Goal: Check status: Check status

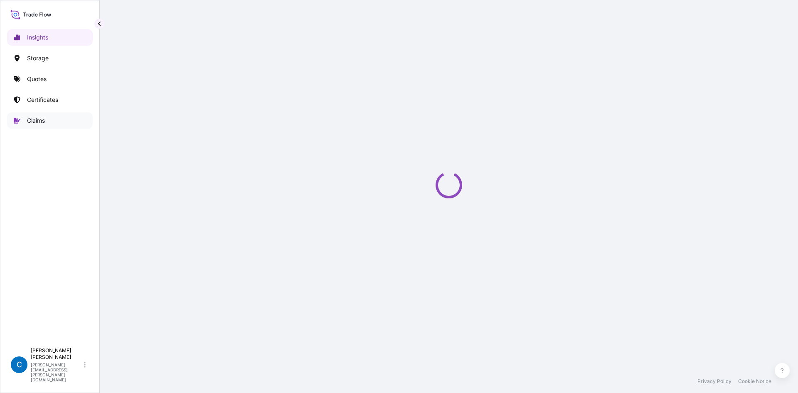
click at [73, 116] on link "Claims" at bounding box center [50, 120] width 86 height 17
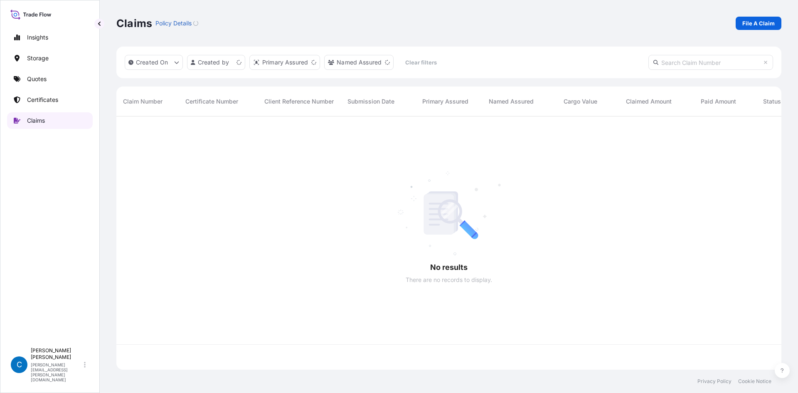
scroll to position [252, 659]
click at [676, 63] on input "text" at bounding box center [711, 62] width 125 height 15
paste input "CL31601-1"
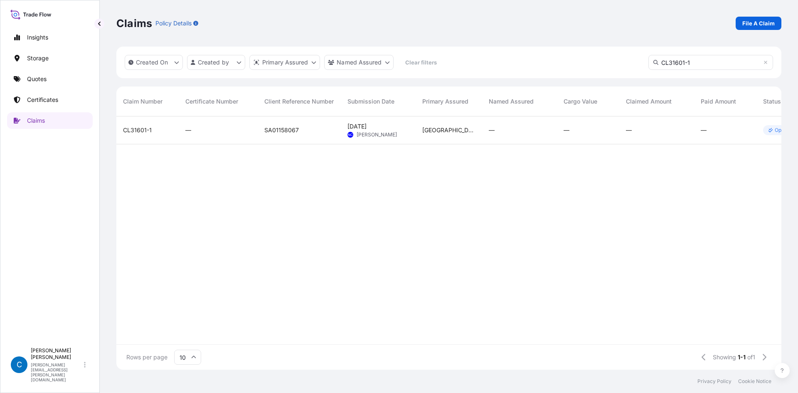
type input "CL31601-1"
click at [140, 126] on span "CL31601-1" at bounding box center [137, 130] width 29 height 8
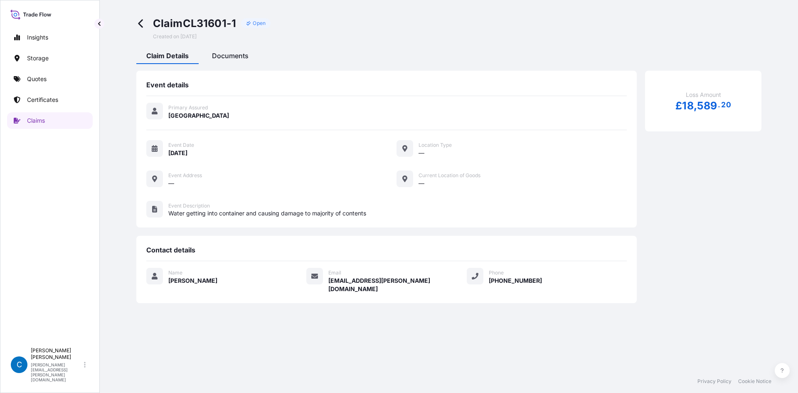
click at [225, 58] on span "Documents" at bounding box center [230, 56] width 37 height 8
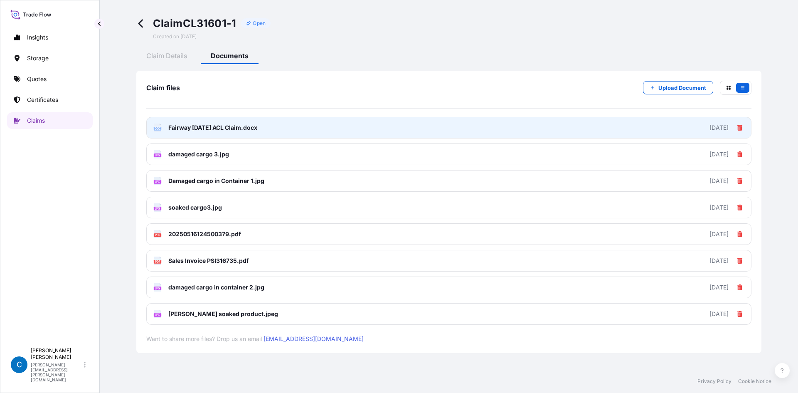
click at [485, 126] on link "DOC Fairway May 2025 ACL Claim.docx 2025-05-28" at bounding box center [448, 128] width 605 height 22
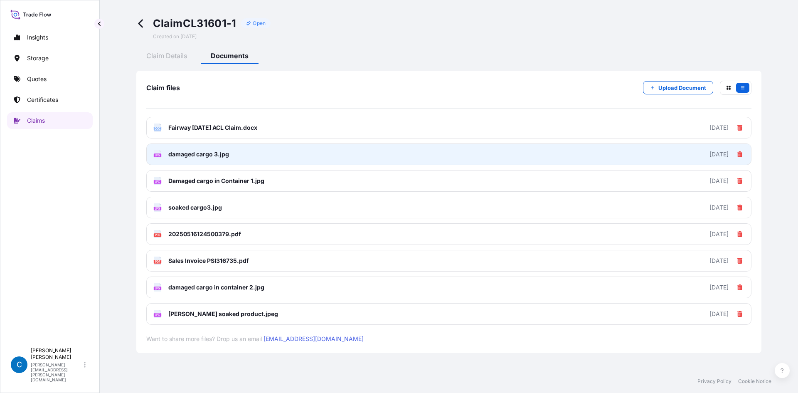
click at [237, 153] on link "JPG damaged cargo 3.jpg 2025-05-28" at bounding box center [448, 154] width 605 height 22
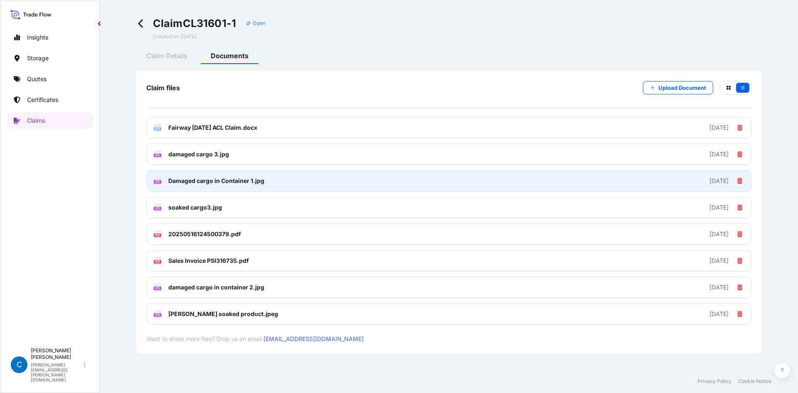
click at [189, 185] on span "Damaged cargo in Container 1.jpg" at bounding box center [216, 181] width 96 height 8
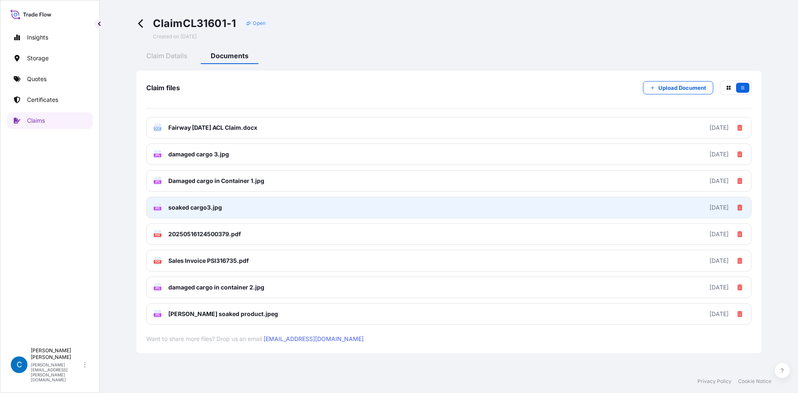
click at [220, 206] on span "soaked cargo3.jpg" at bounding box center [195, 207] width 54 height 8
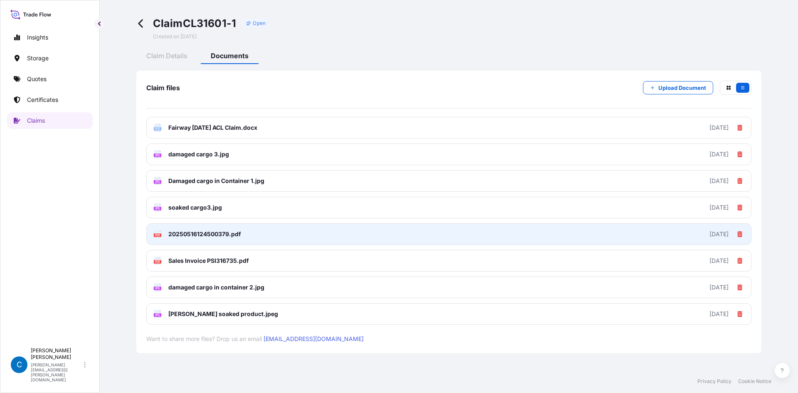
click at [229, 235] on span "20250516124500379.pdf" at bounding box center [204, 234] width 73 height 8
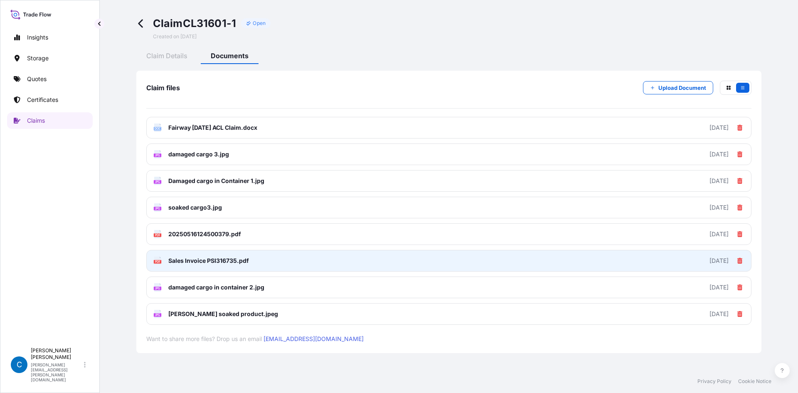
click at [220, 269] on link "PDF Sales Invoice PSI316735.pdf 2025-05-28" at bounding box center [448, 261] width 605 height 22
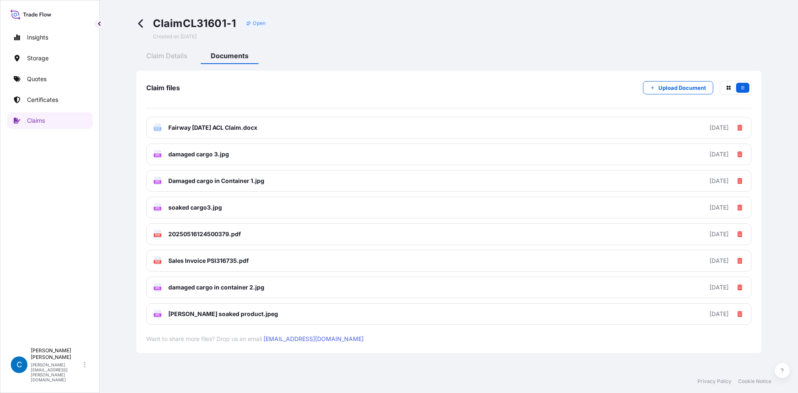
click at [219, 298] on div "DOC Fairway May 2025 ACL Claim.docx 2025-05-28 JPG damaged cargo 3.jpg 2025-05-…" at bounding box center [448, 221] width 605 height 208
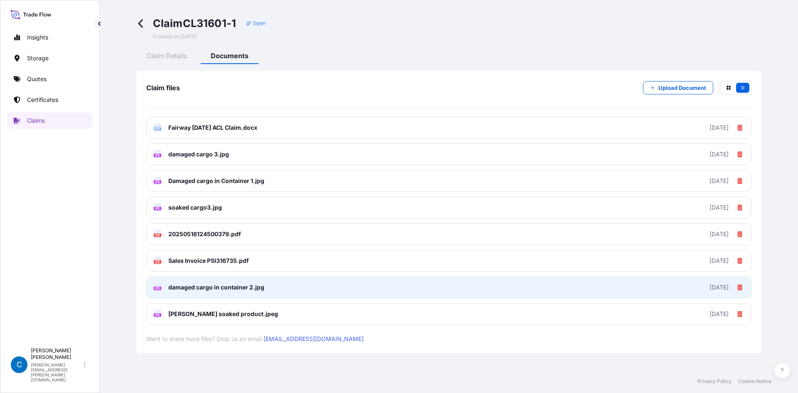
click at [229, 288] on span "damaged cargo in container 2.jpg" at bounding box center [216, 287] width 96 height 8
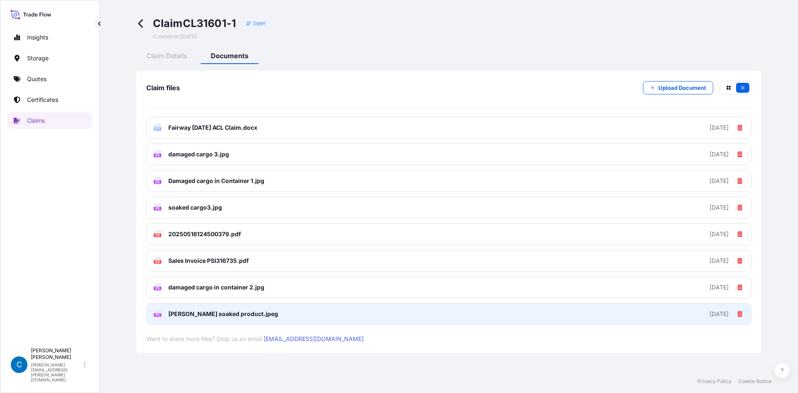
click at [276, 317] on link "JPG leclerc soaked product.jpeg 2025-05-28" at bounding box center [448, 314] width 605 height 22
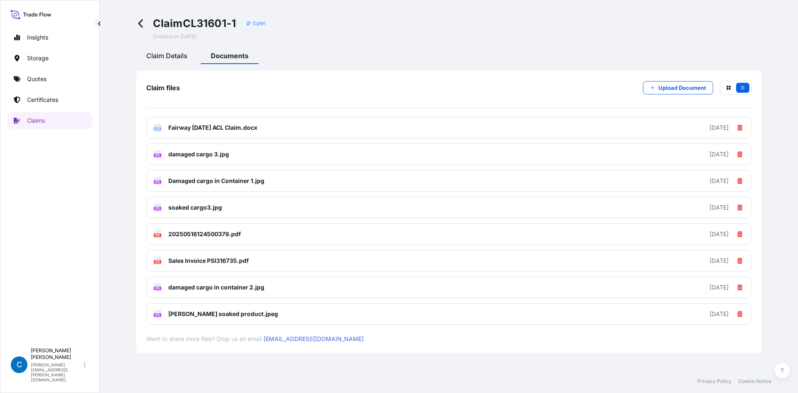
click at [183, 59] on span "Claim Details" at bounding box center [166, 56] width 41 height 8
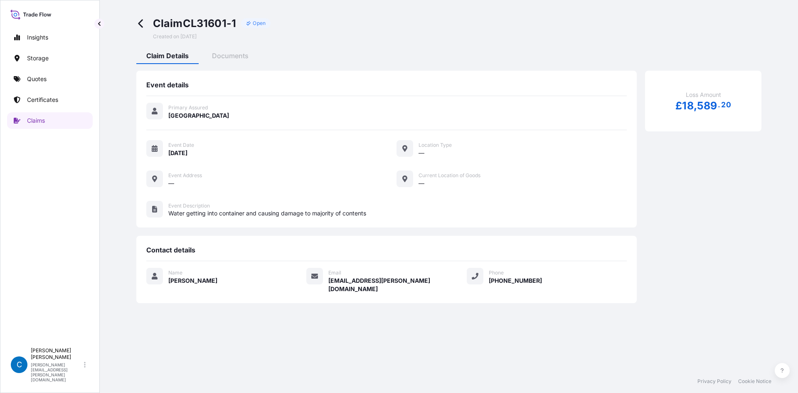
click at [35, 91] on div "Insights Storage Quotes Certificates Claims" at bounding box center [50, 183] width 86 height 322
click at [37, 84] on link "Quotes" at bounding box center [50, 79] width 86 height 17
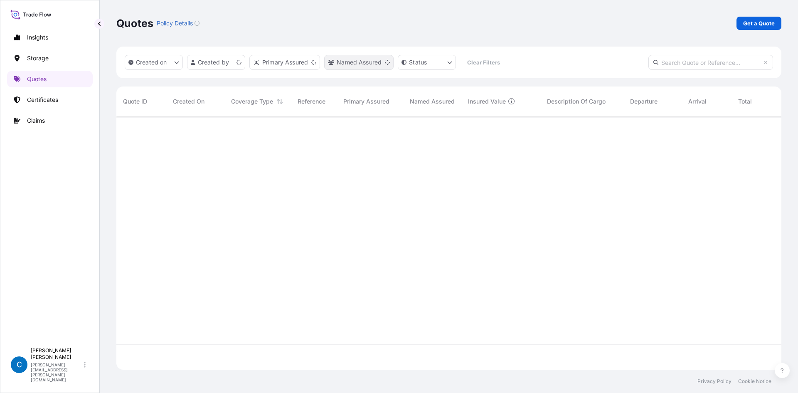
scroll to position [252, 659]
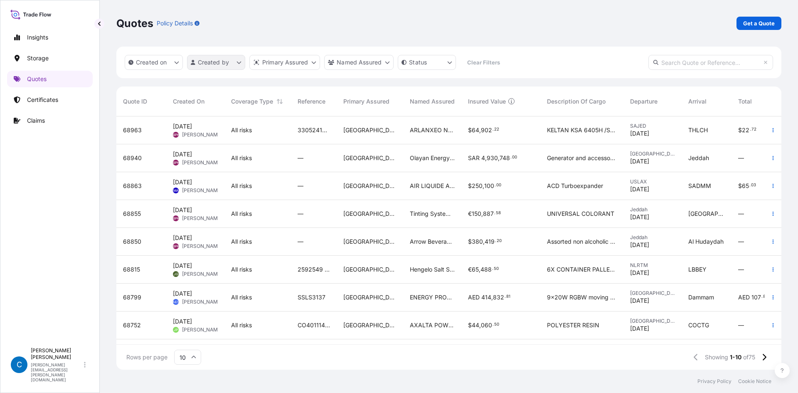
click at [212, 63] on html "Insights Storage Quotes Certificates Claims C Caroline Dougherty caroline.dough…" at bounding box center [399, 217] width 798 height 434
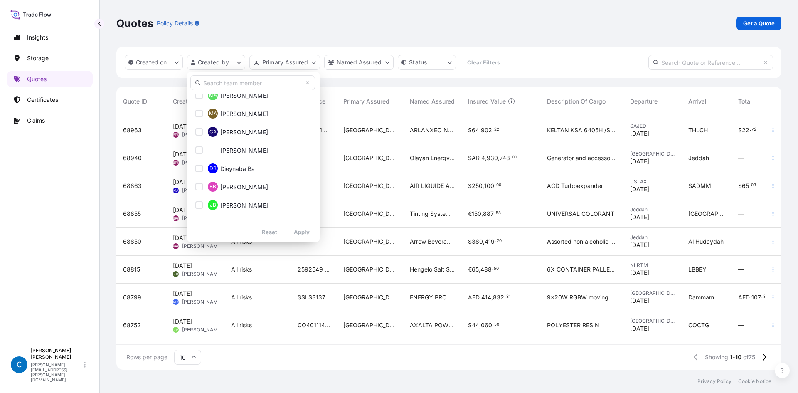
scroll to position [250, 0]
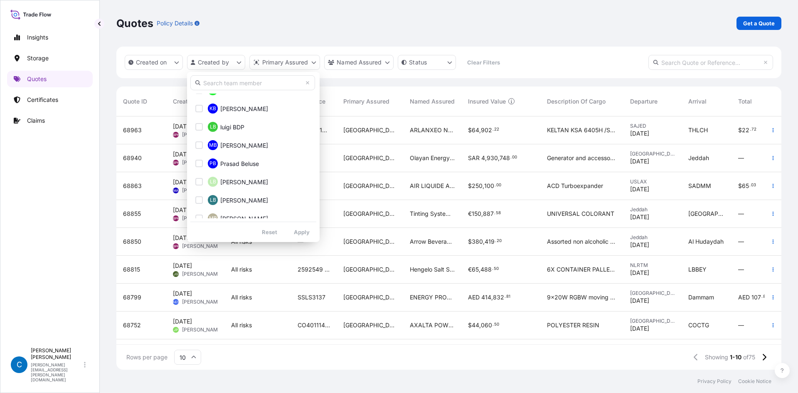
click at [228, 86] on input "text" at bounding box center [252, 82] width 125 height 15
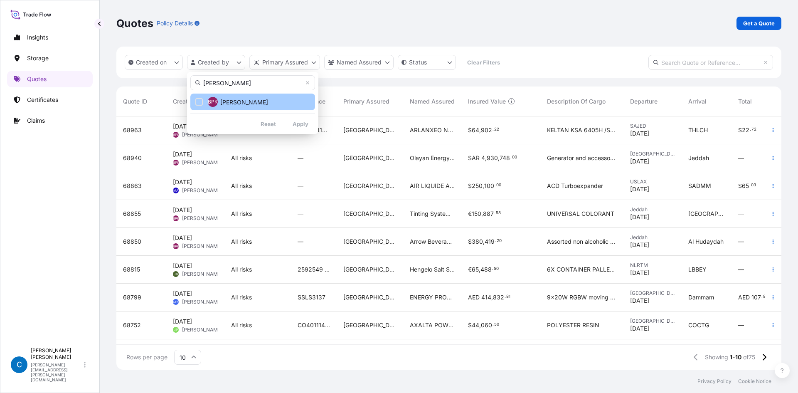
type input "bobb"
click at [224, 106] on button "BPK Bobby Paul Kurian" at bounding box center [252, 102] width 125 height 17
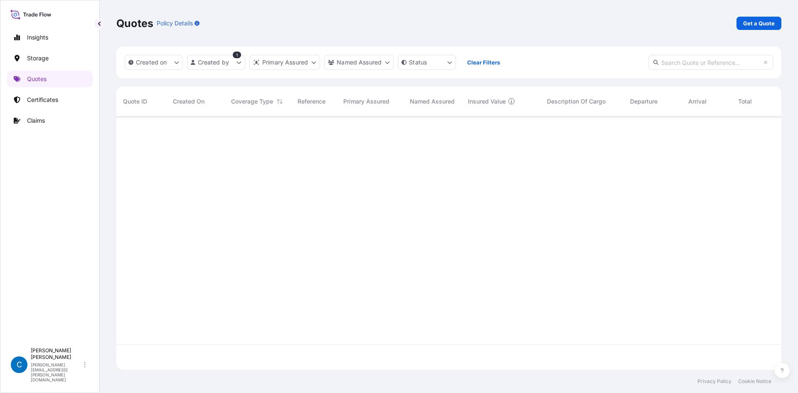
click at [422, 9] on div "Quotes Policy Details Get a Quote" at bounding box center [448, 23] width 665 height 47
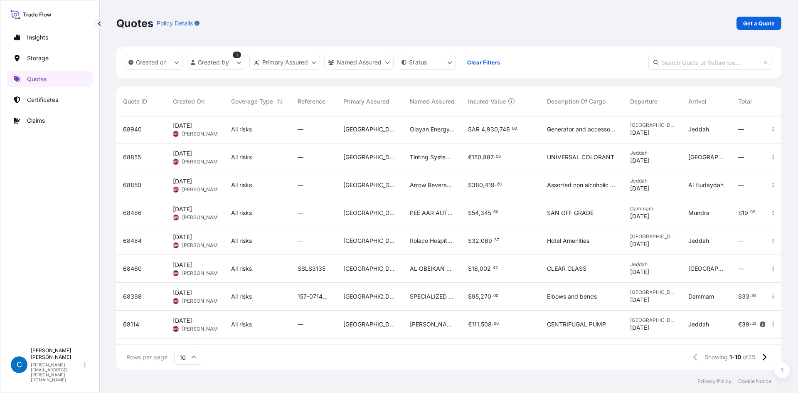
scroll to position [57, 0]
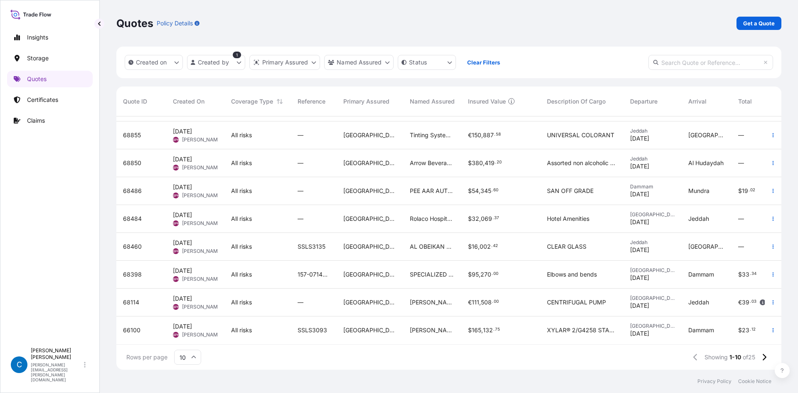
click at [131, 242] on span "68460" at bounding box center [132, 246] width 19 height 8
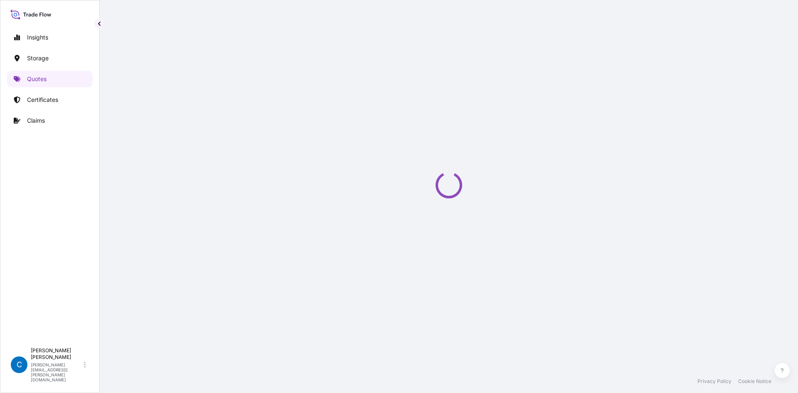
select select "Road / Inland"
select select "Water"
select select "Road / Inland"
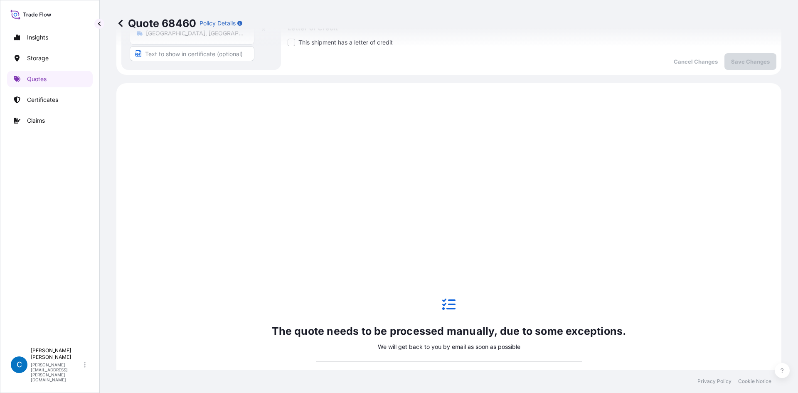
select select "31614"
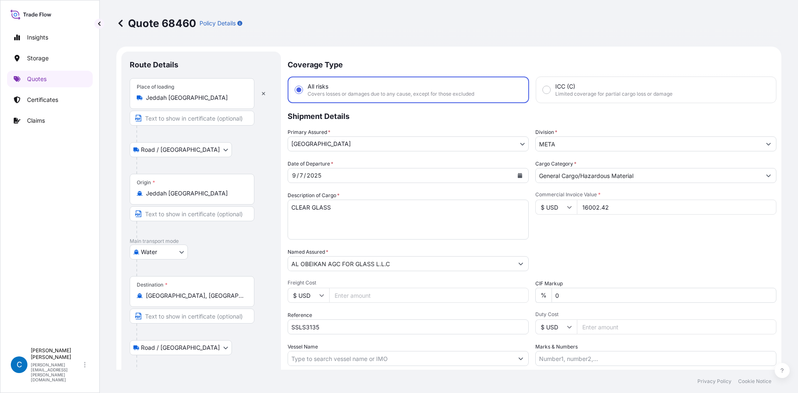
click at [118, 21] on icon at bounding box center [120, 23] width 8 height 8
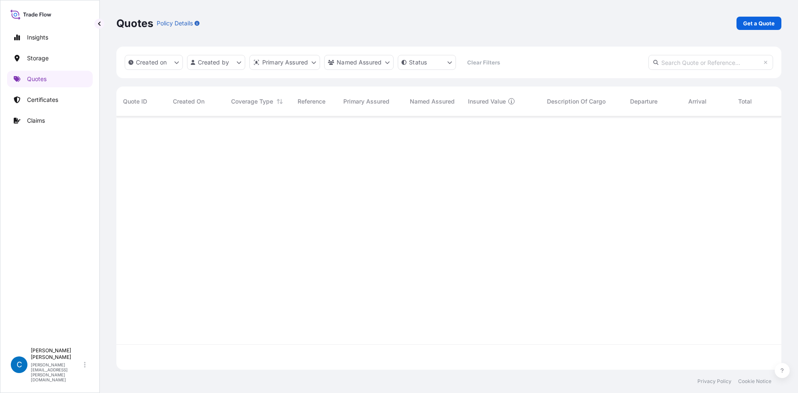
scroll to position [252, 659]
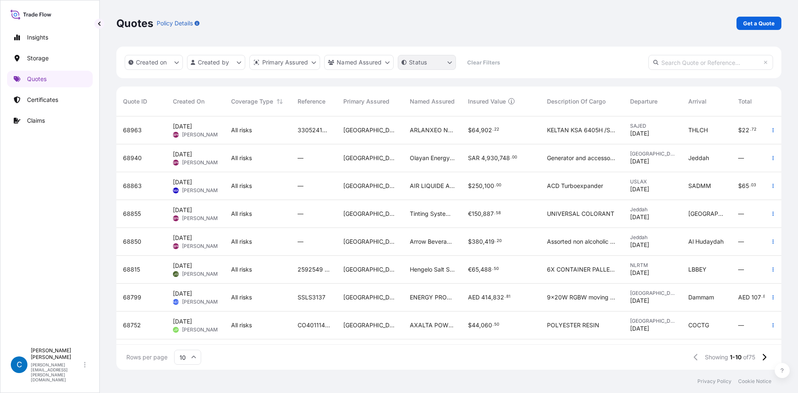
click at [454, 63] on html "Insights Storage Quotes Certificates Claims C Caroline Dougherty caroline.dough…" at bounding box center [399, 217] width 798 height 434
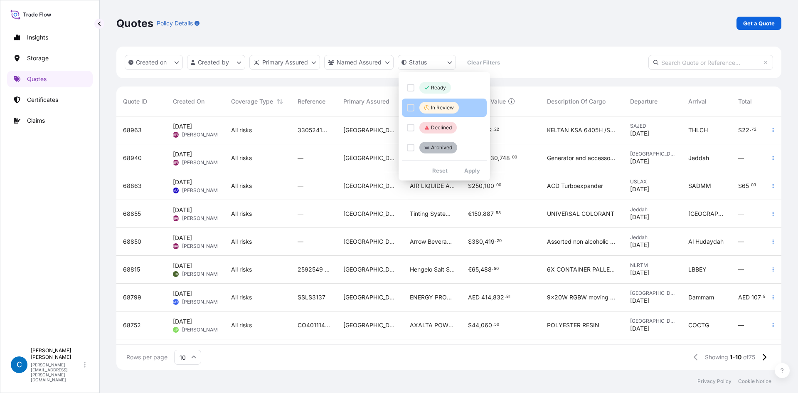
click at [446, 107] on p "In Review" at bounding box center [442, 107] width 23 height 7
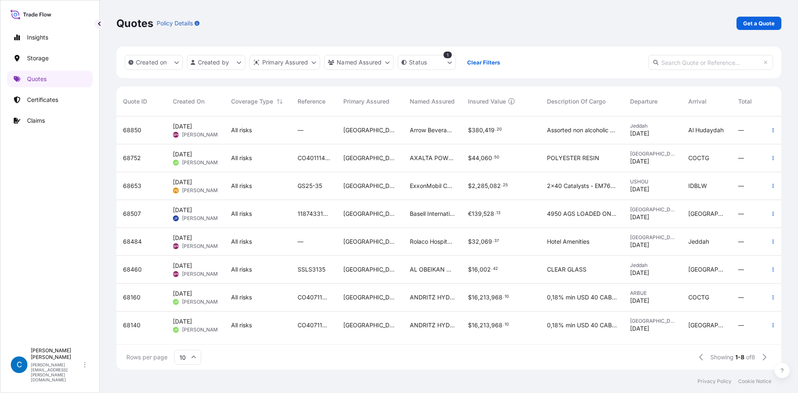
scroll to position [1, 0]
click at [413, 62] on html "Insights Storage Quotes Certificates Claims C Caroline Dougherty caroline.dough…" at bounding box center [399, 217] width 798 height 434
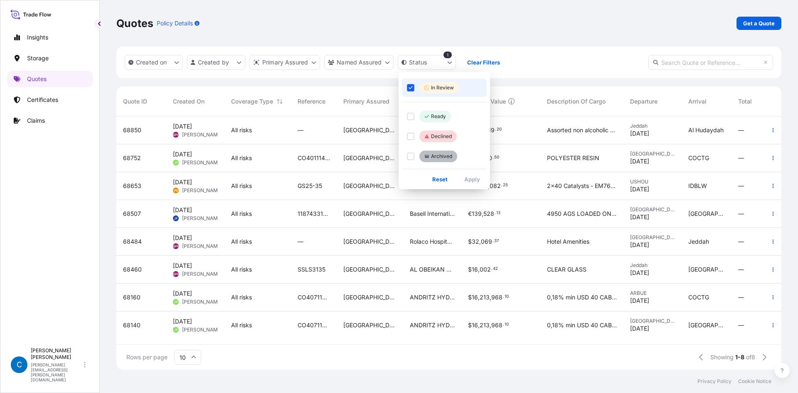
click at [410, 87] on icon "Select Option" at bounding box center [411, 87] width 5 height 5
click at [410, 87] on div "Select Option" at bounding box center [410, 87] width 7 height 7
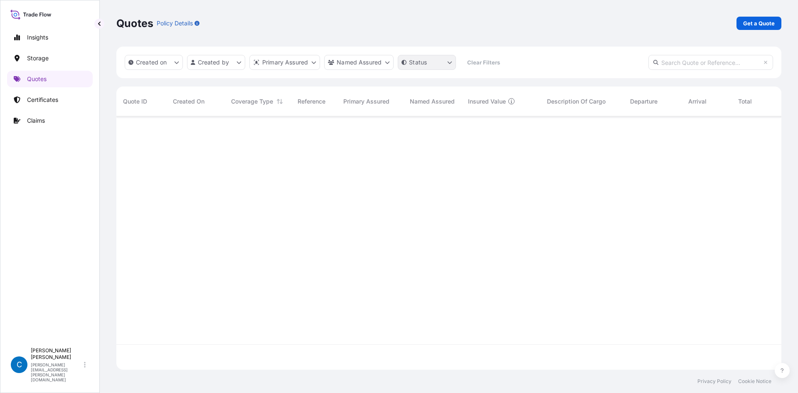
click at [420, 64] on html "Insights Storage Quotes Certificates Claims C Caroline Dougherty caroline.dough…" at bounding box center [399, 217] width 798 height 434
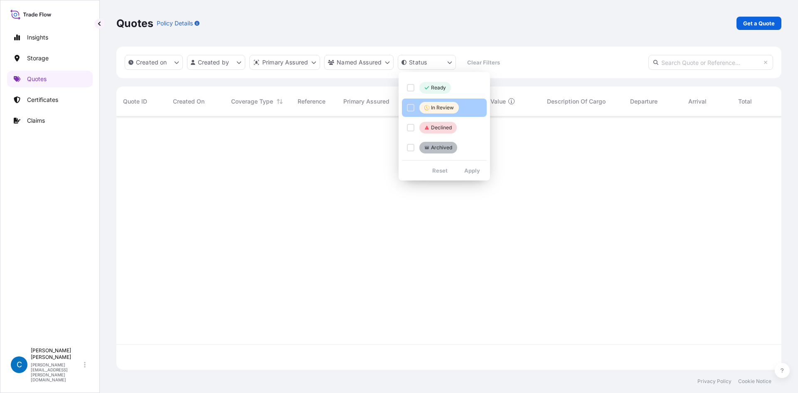
click at [425, 105] on icon "Select Option" at bounding box center [427, 107] width 5 height 5
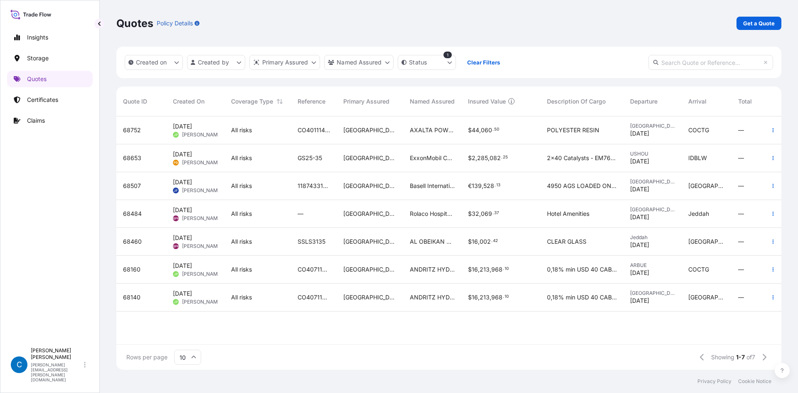
click at [134, 215] on span "68484" at bounding box center [132, 214] width 19 height 8
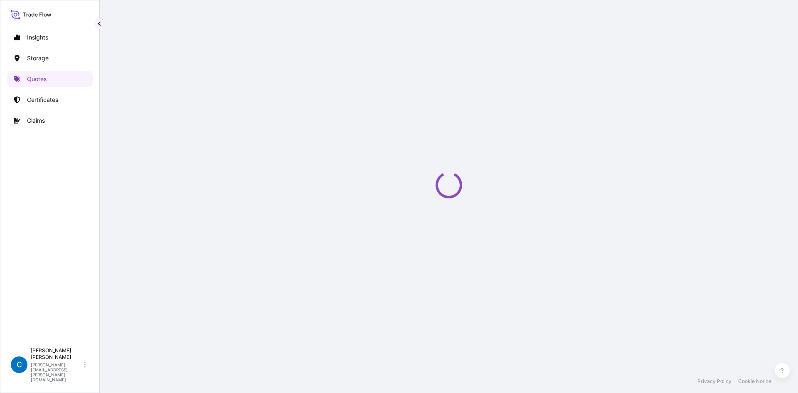
select select "Road / Inland"
select select "Water"
select select "Road / Inland"
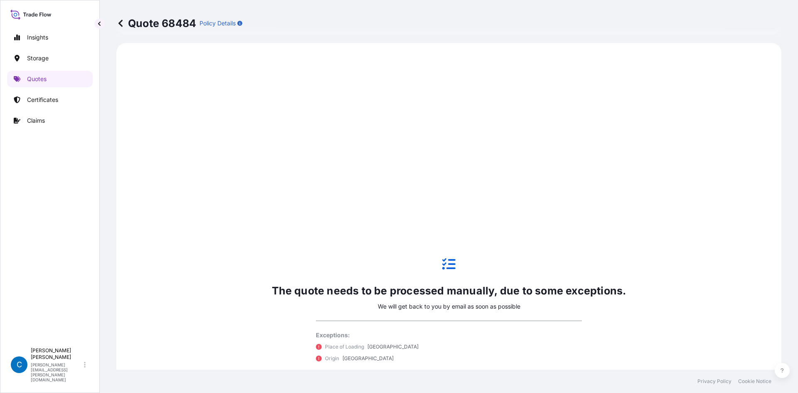
scroll to position [400, 0]
select select "31614"
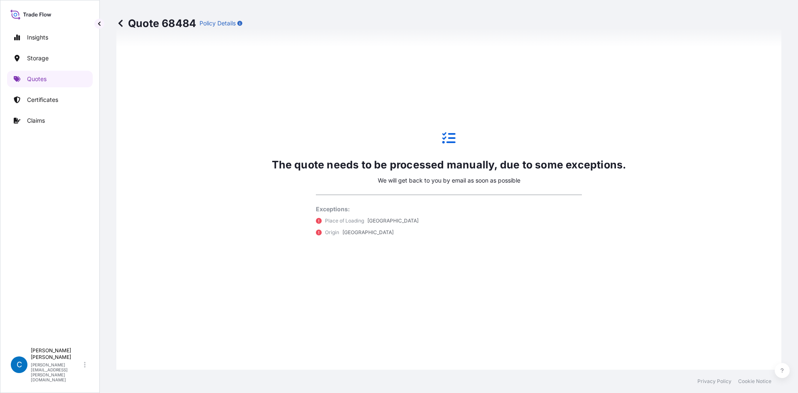
scroll to position [606, 0]
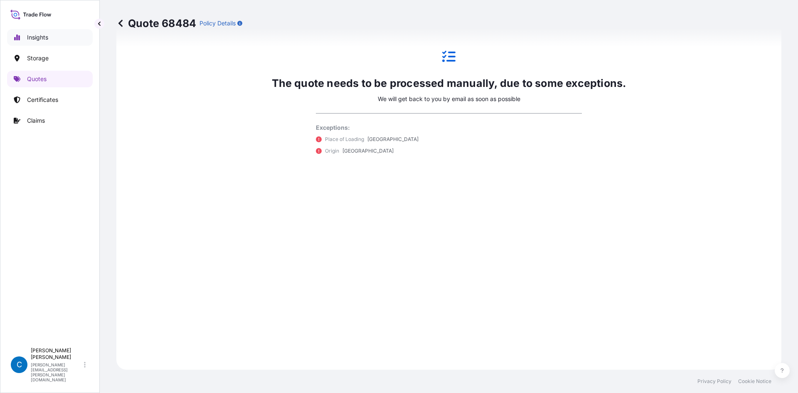
click at [64, 32] on link "Insights" at bounding box center [50, 37] width 86 height 17
select select "2025"
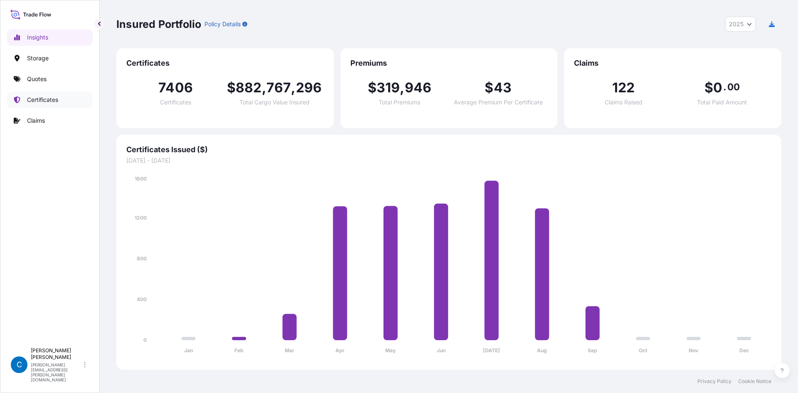
click at [66, 102] on link "Certificates" at bounding box center [50, 99] width 86 height 17
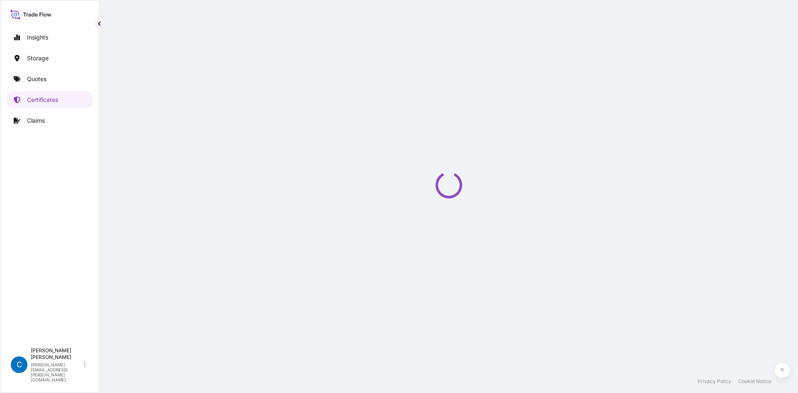
click at [44, 79] on p "Quotes" at bounding box center [37, 79] width 20 height 8
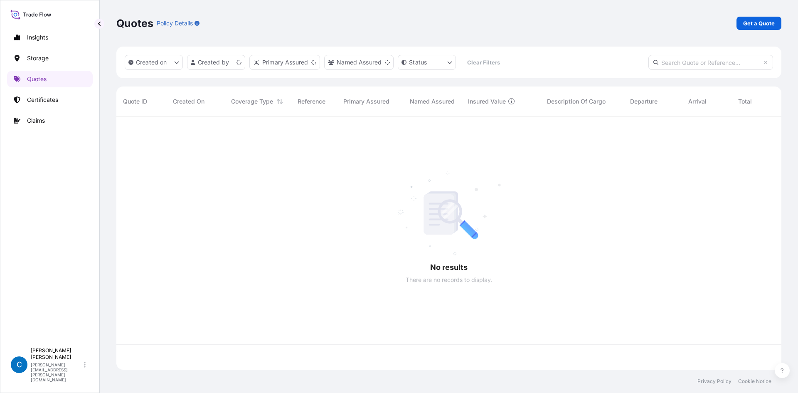
scroll to position [252, 659]
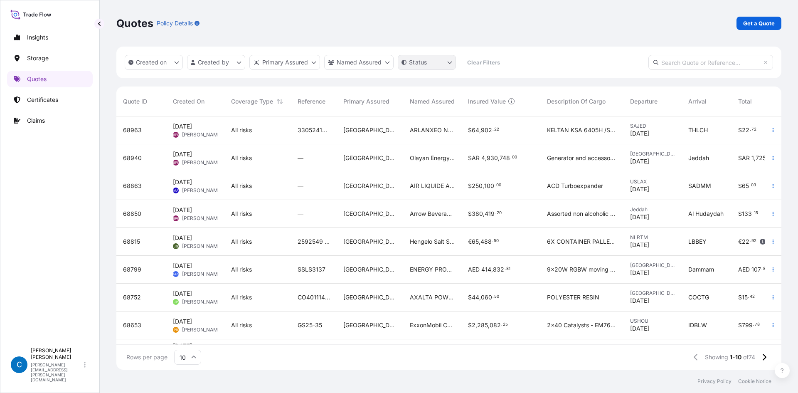
click at [413, 65] on html "Insights Storage Quotes Certificates Claims C Caroline Dougherty caroline.dough…" at bounding box center [399, 217] width 798 height 434
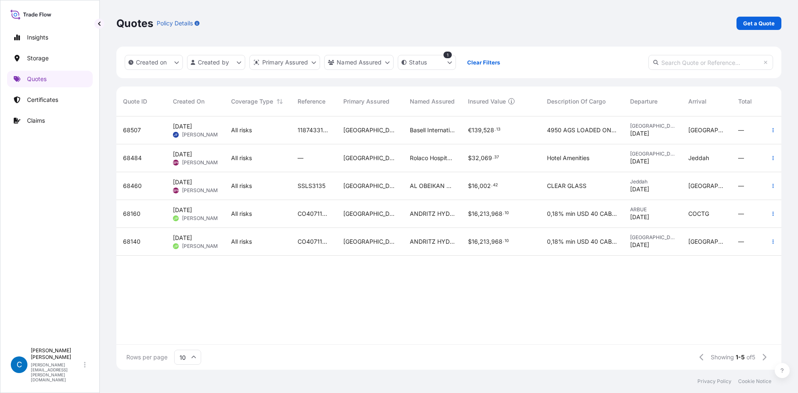
click at [124, 157] on span "68484" at bounding box center [132, 158] width 19 height 8
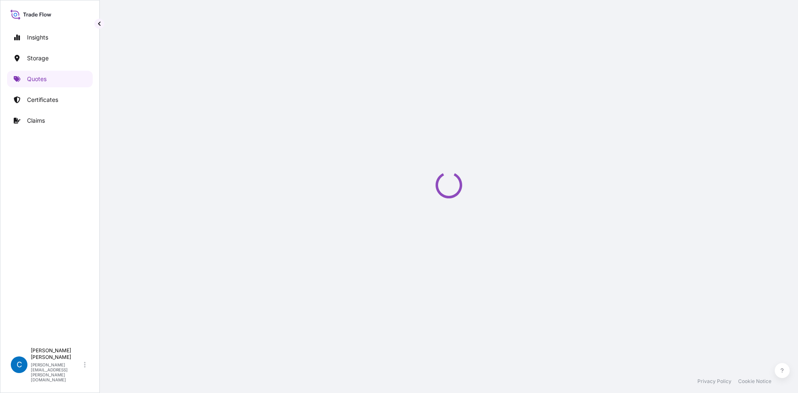
select select "Road / Inland"
select select "Water"
select select "Road / Inland"
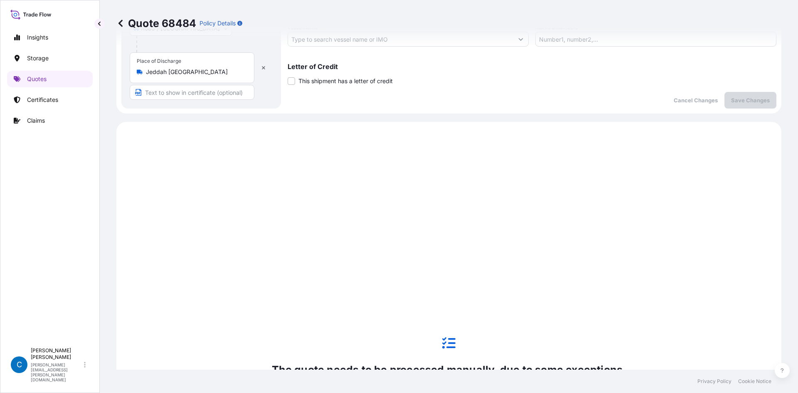
select select "31614"
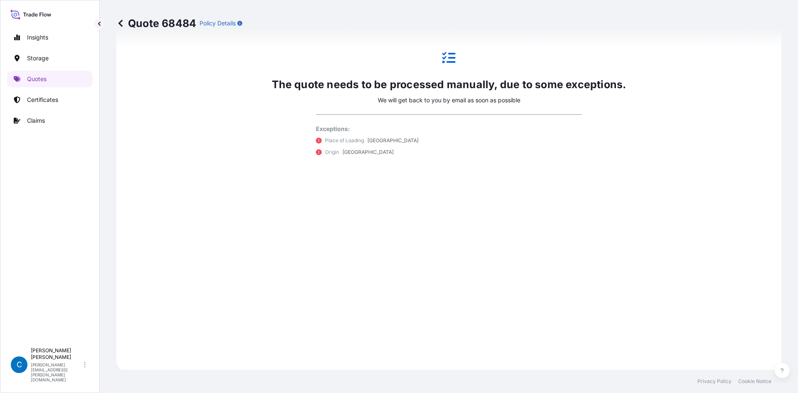
scroll to position [606, 0]
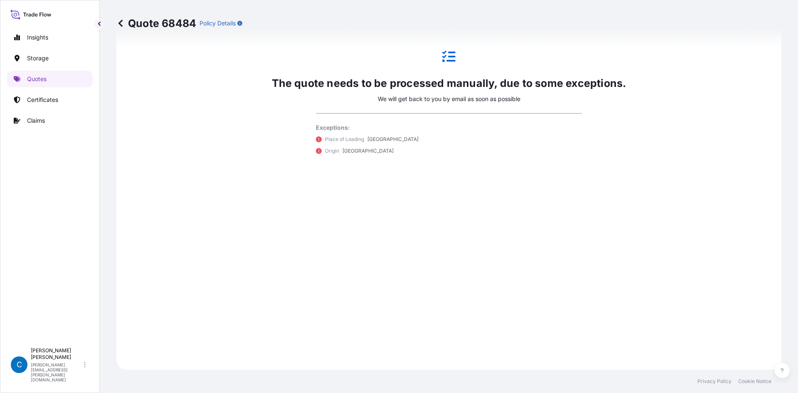
click at [114, 22] on div "Quote 68484 Policy Details Route Details Place of loading Hong Kong Road / Inla…" at bounding box center [449, 185] width 699 height 370
click at [122, 22] on icon at bounding box center [120, 23] width 8 height 8
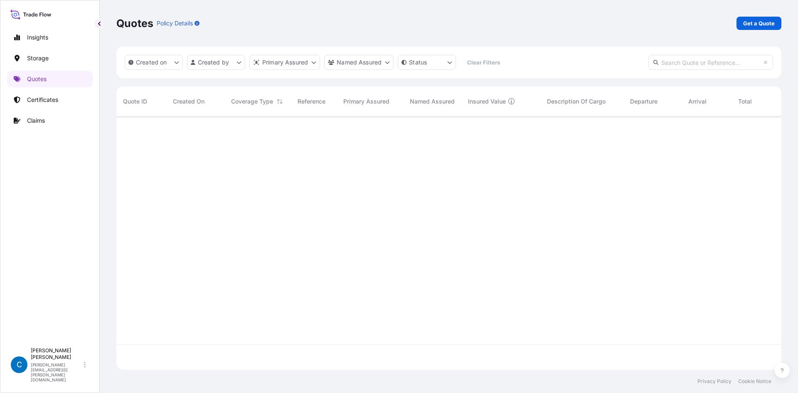
scroll to position [252, 659]
click at [451, 62] on html "Insights Storage Quotes Certificates Claims C Caroline Dougherty caroline.dough…" at bounding box center [399, 217] width 798 height 434
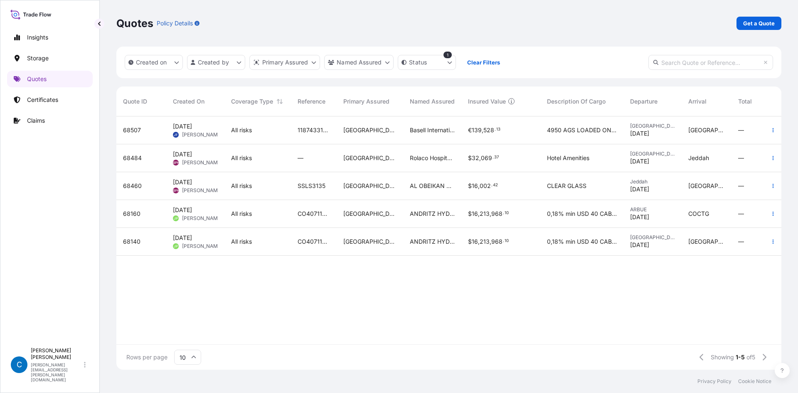
click at [133, 186] on span "68460" at bounding box center [132, 186] width 19 height 8
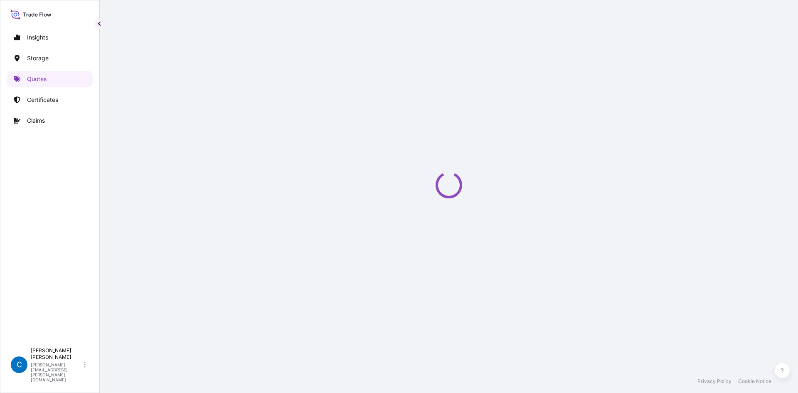
select select "Road / Inland"
select select "Water"
select select "Road / Inland"
select select "31614"
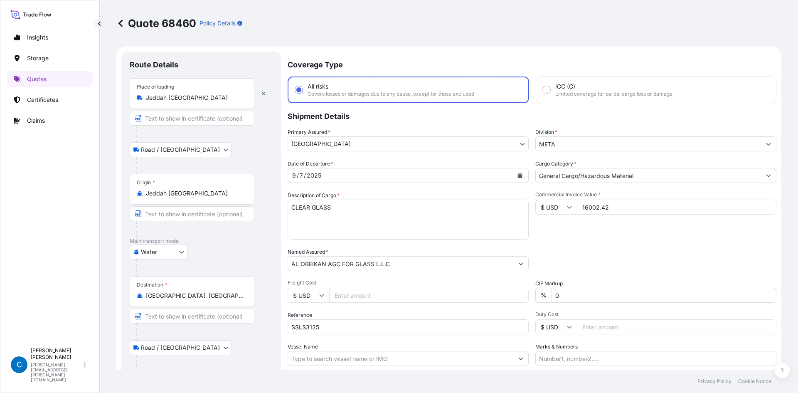
click at [184, 26] on p "Quote 68460" at bounding box center [156, 23] width 80 height 13
copy p "68460"
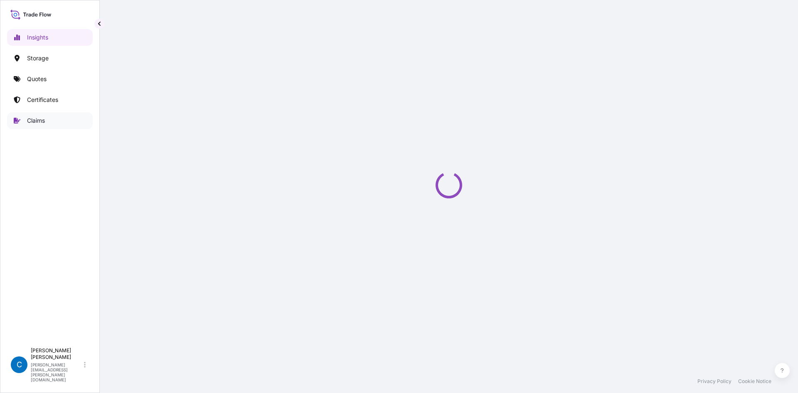
click at [45, 121] on p "Claims" at bounding box center [36, 120] width 18 height 8
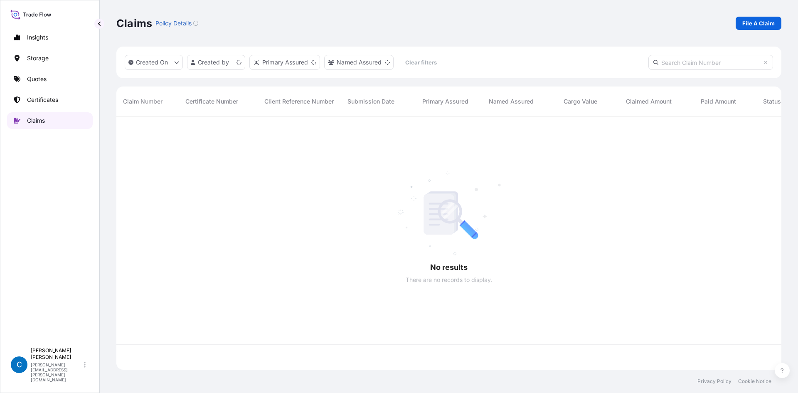
scroll to position [252, 659]
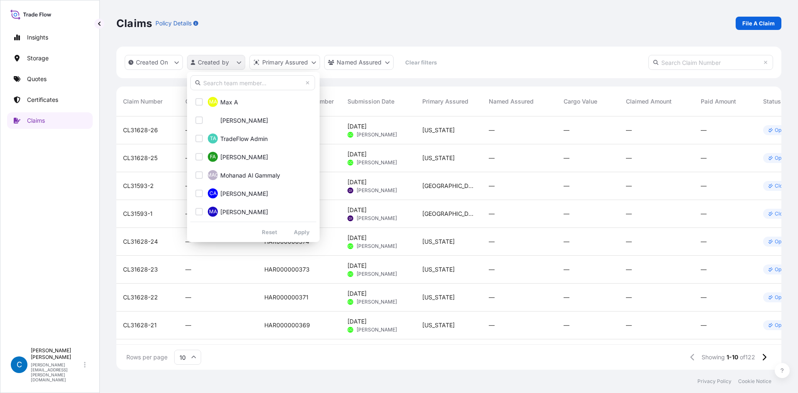
click at [208, 62] on html "Insights Storage Quotes Certificates Claims C [PERSON_NAME] [PERSON_NAME][EMAIL…" at bounding box center [399, 217] width 798 height 434
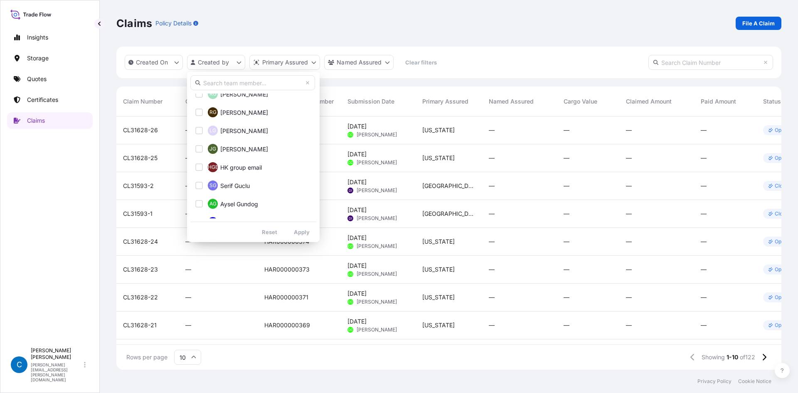
scroll to position [1703, 0]
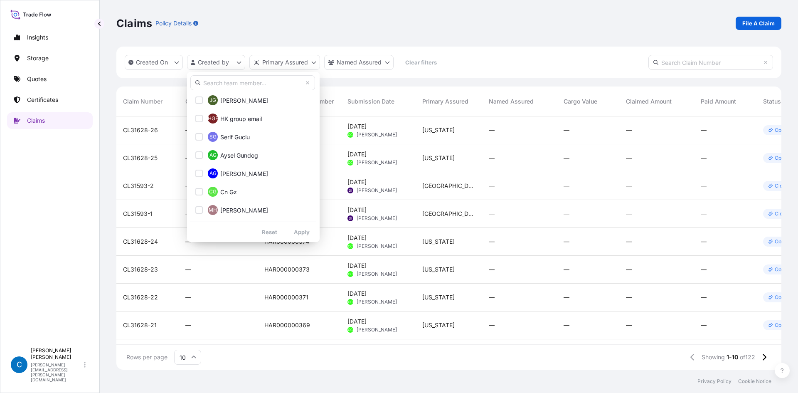
click at [249, 80] on input "text" at bounding box center [252, 82] width 125 height 15
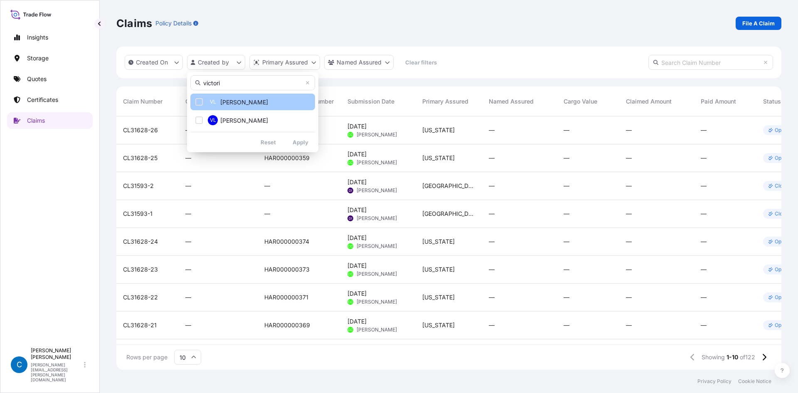
type input "victori"
click at [247, 99] on span "[PERSON_NAME]" at bounding box center [244, 102] width 48 height 8
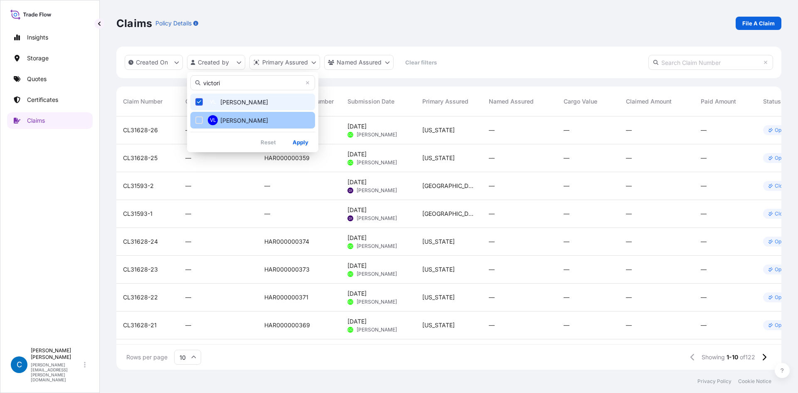
click at [234, 117] on span "[PERSON_NAME]" at bounding box center [244, 120] width 48 height 8
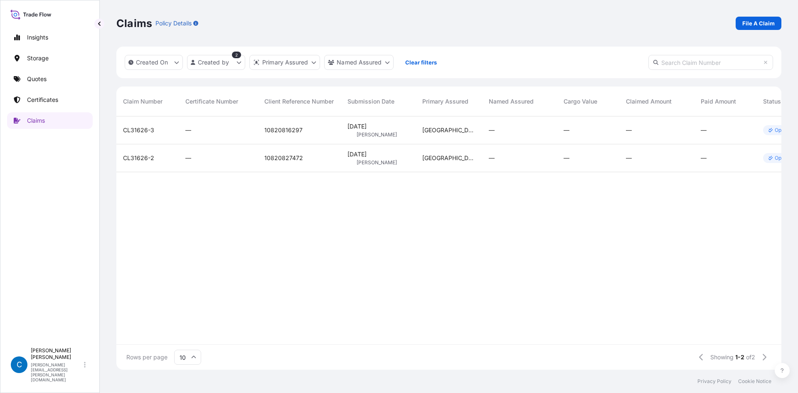
click at [141, 131] on span "CL31626-3" at bounding box center [138, 130] width 31 height 8
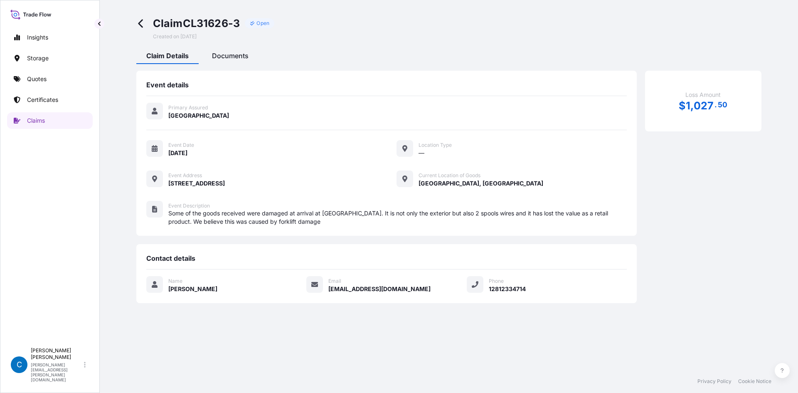
click at [218, 54] on span "Documents" at bounding box center [230, 56] width 37 height 8
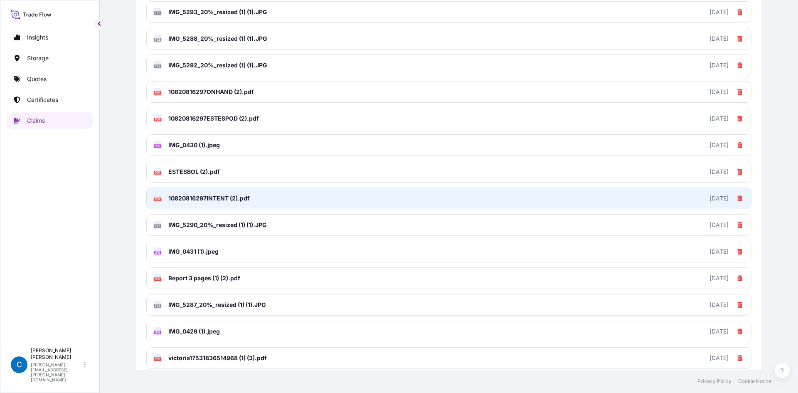
scroll to position [203, 0]
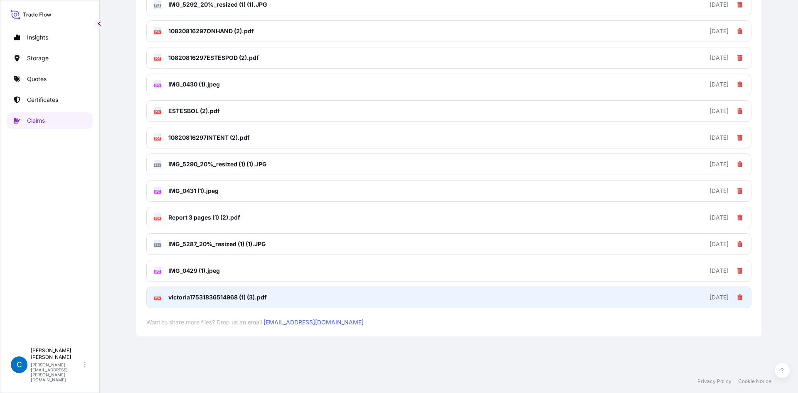
click at [461, 303] on link "PDF victoria17531836514968 (1) (3).pdf [DATE]" at bounding box center [448, 298] width 605 height 22
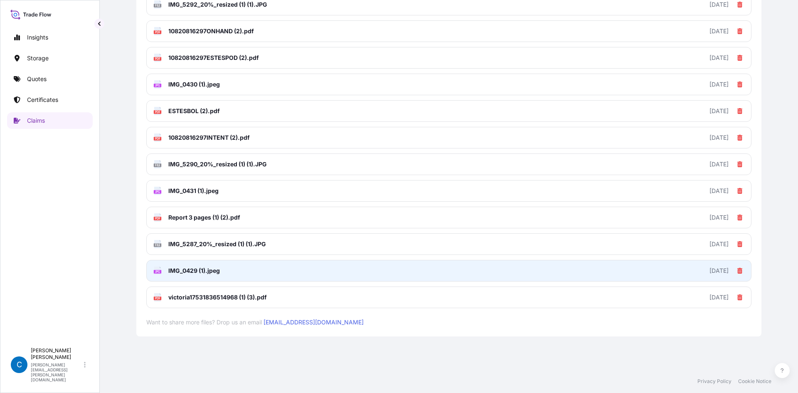
click at [229, 275] on link "JPG IMG_0429 (1).jpeg [DATE]" at bounding box center [448, 271] width 605 height 22
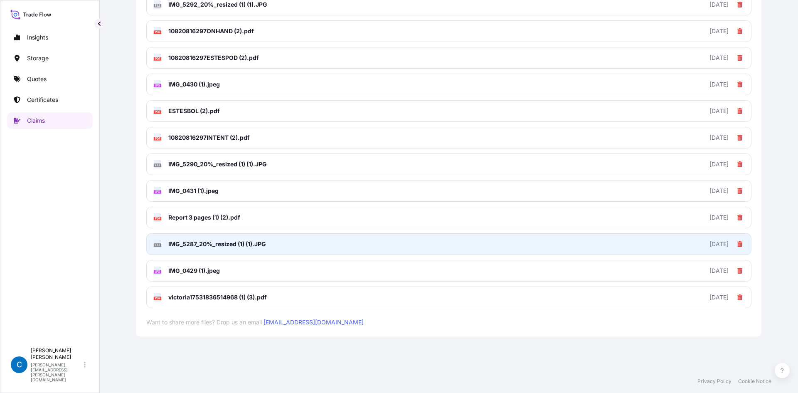
click at [238, 245] on span "IMG_5287_20%_resized (1) (1).JPG" at bounding box center [217, 244] width 98 height 8
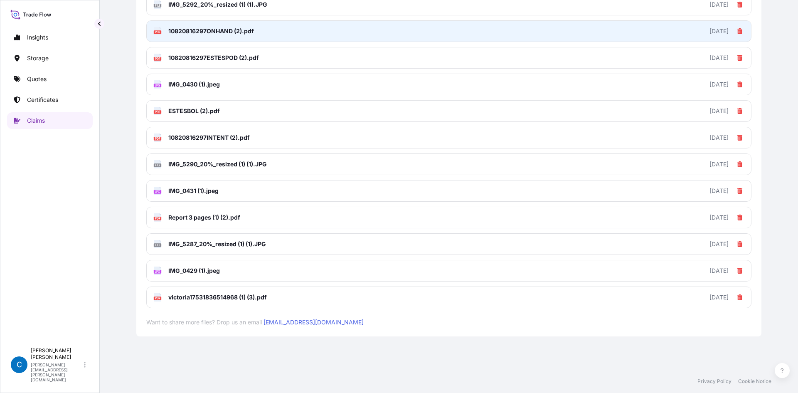
drag, startPoint x: 242, startPoint y: 217, endPoint x: 185, endPoint y: 22, distance: 203.2
click at [242, 217] on link "PDF Report 3 pages (1) (2).pdf [DATE]" at bounding box center [448, 218] width 605 height 22
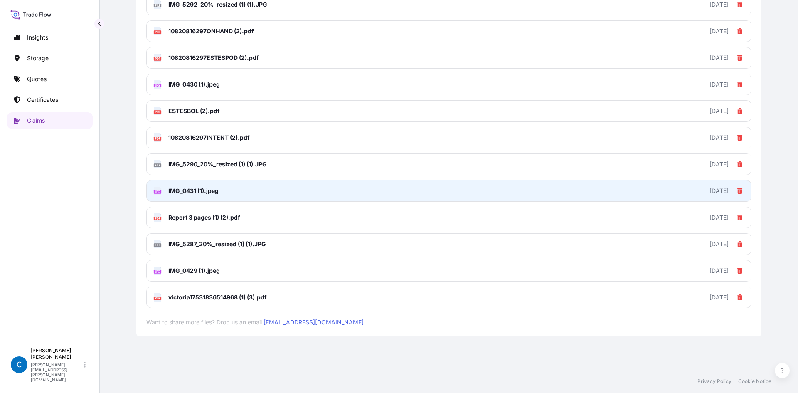
click at [223, 190] on link "JPG IMG_0431 (1).jpeg [DATE]" at bounding box center [448, 191] width 605 height 22
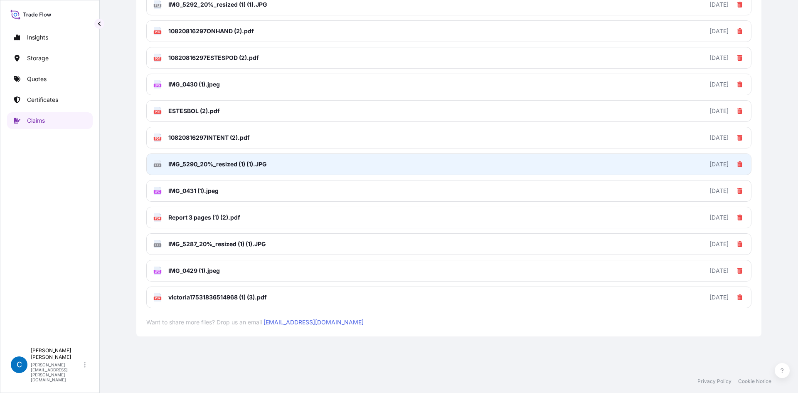
click at [213, 166] on span "IMG_5290_20%_resized (1) (1).JPG" at bounding box center [217, 164] width 99 height 8
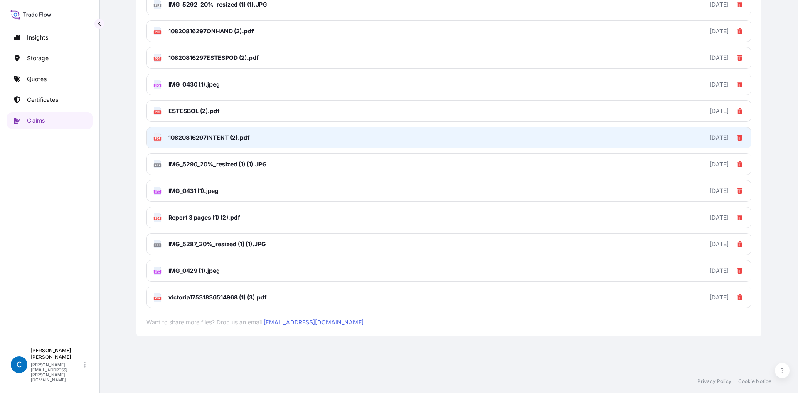
click at [199, 135] on span "10820816297INTENT (2).pdf" at bounding box center [209, 137] width 82 height 8
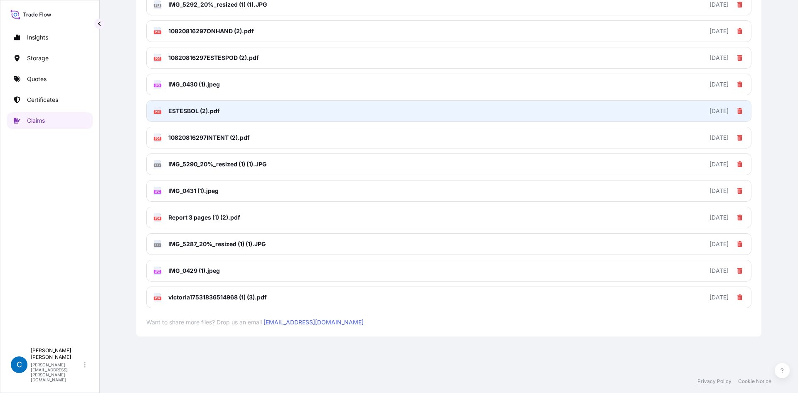
click at [233, 116] on link "PDF ESTESBOL (2).pdf [DATE]" at bounding box center [448, 111] width 605 height 22
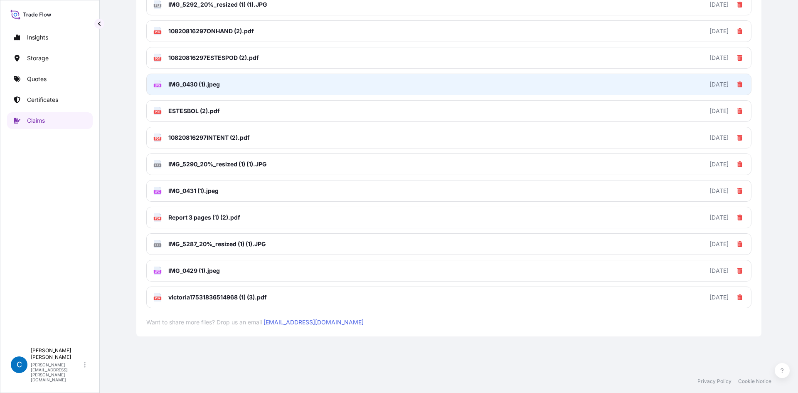
click at [197, 84] on span "IMG_0430 (1).jpeg" at bounding box center [194, 84] width 52 height 8
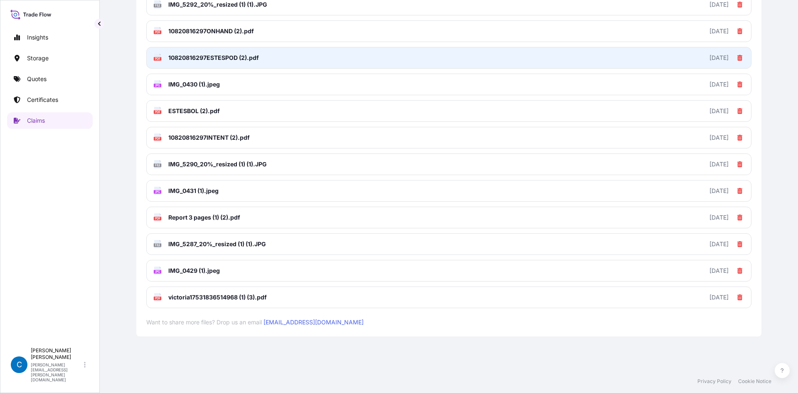
click at [217, 54] on span "10820816297ESTESPOD (2).pdf" at bounding box center [213, 58] width 91 height 8
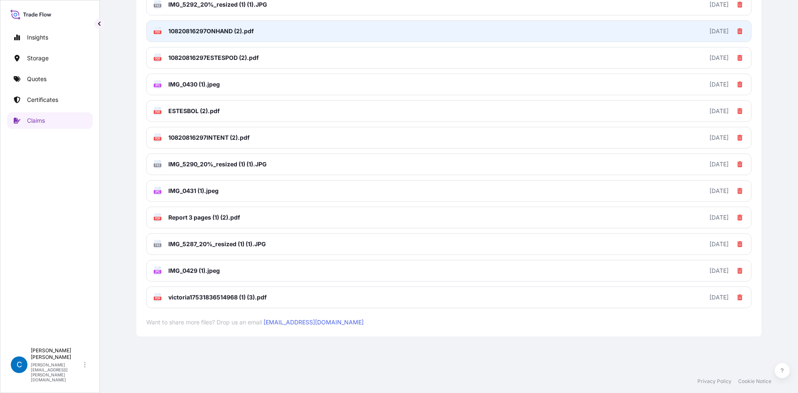
click at [204, 32] on span "10820816297ONHAND (2).pdf" at bounding box center [211, 31] width 86 height 8
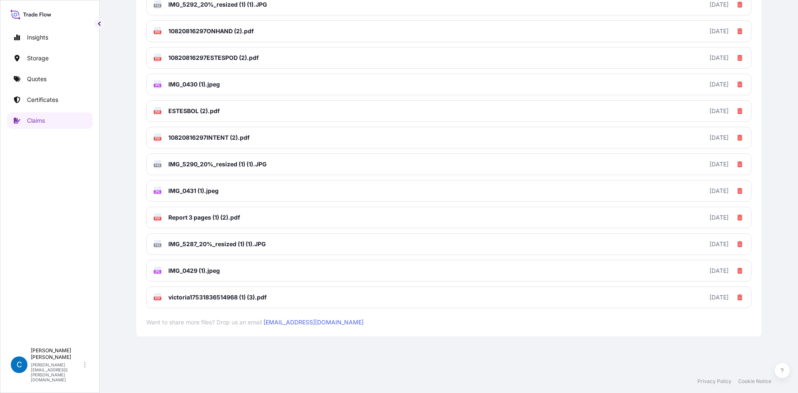
drag, startPoint x: 237, startPoint y: 7, endPoint x: 271, endPoint y: 150, distance: 147.3
click at [237, 7] on span "IMG_5292_20%_resized (1) (1).JPG" at bounding box center [217, 4] width 99 height 8
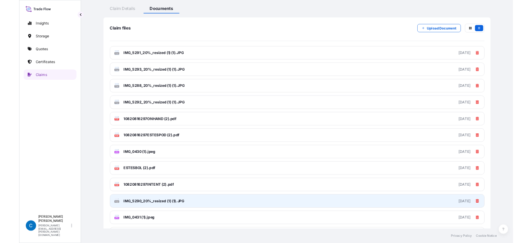
scroll to position [37, 0]
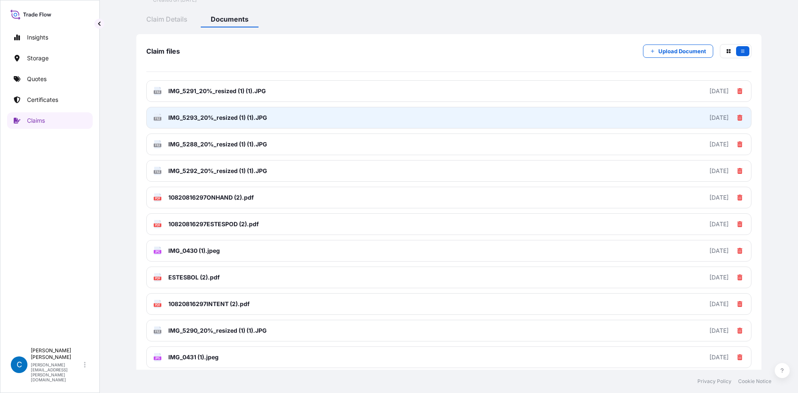
click at [229, 114] on span "IMG_5293_20%_resized (1) (1).JPG" at bounding box center [217, 118] width 99 height 8
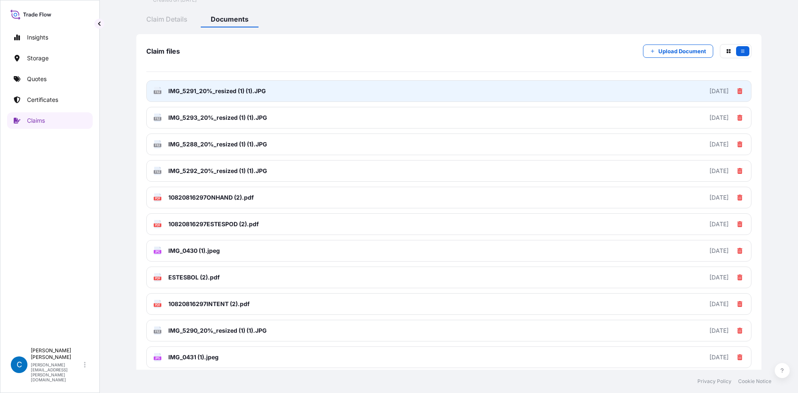
click at [215, 96] on link "FILE IMG_5291_20%_resized (1) (1).JPG [DATE]" at bounding box center [448, 91] width 605 height 22
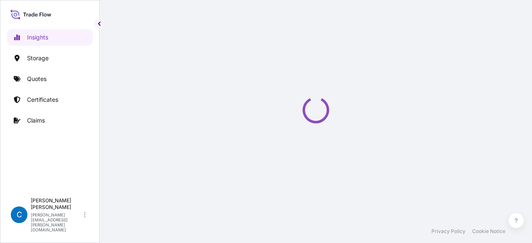
select select "2025"
